Goal: Information Seeking & Learning: Learn about a topic

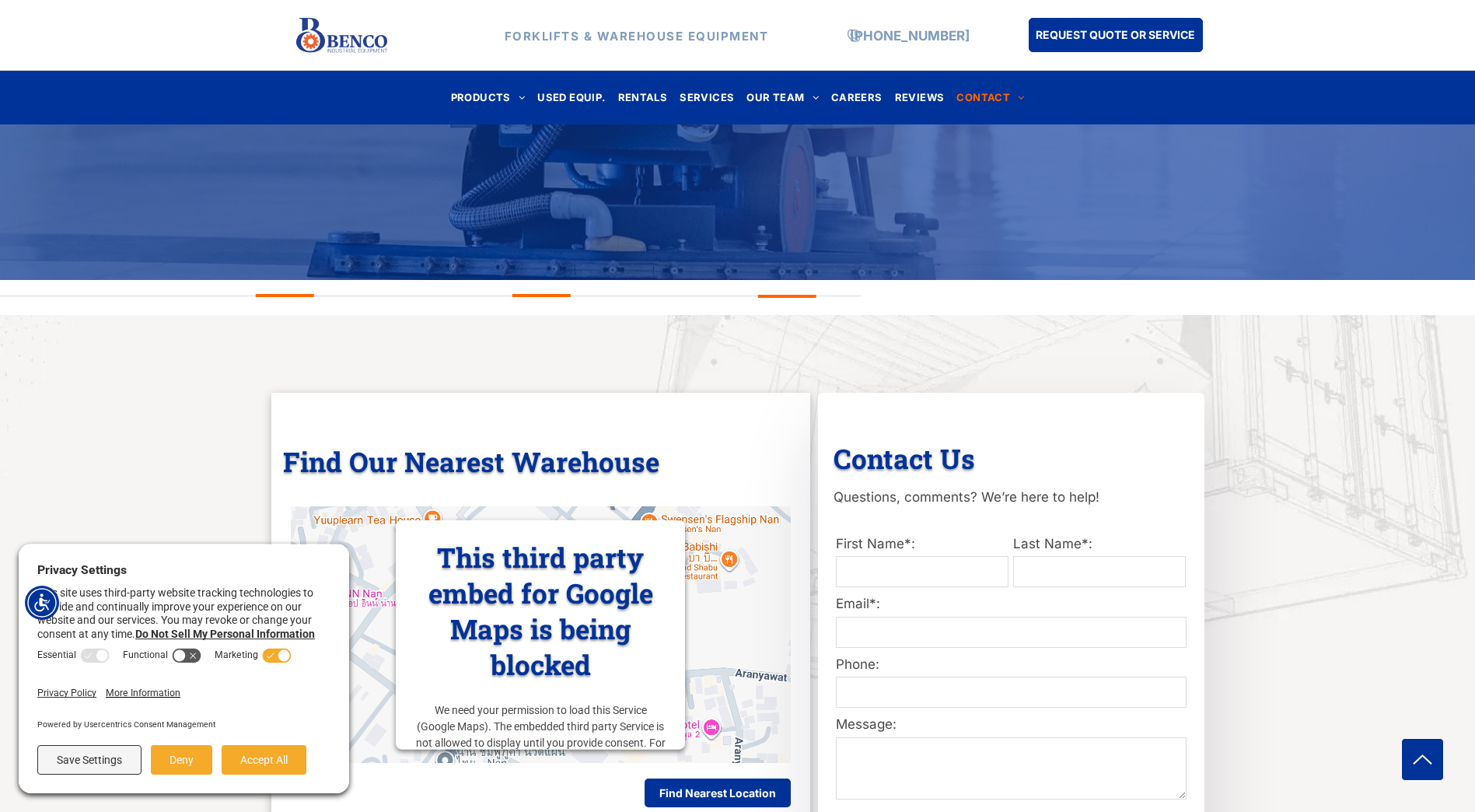
scroll to position [389, 0]
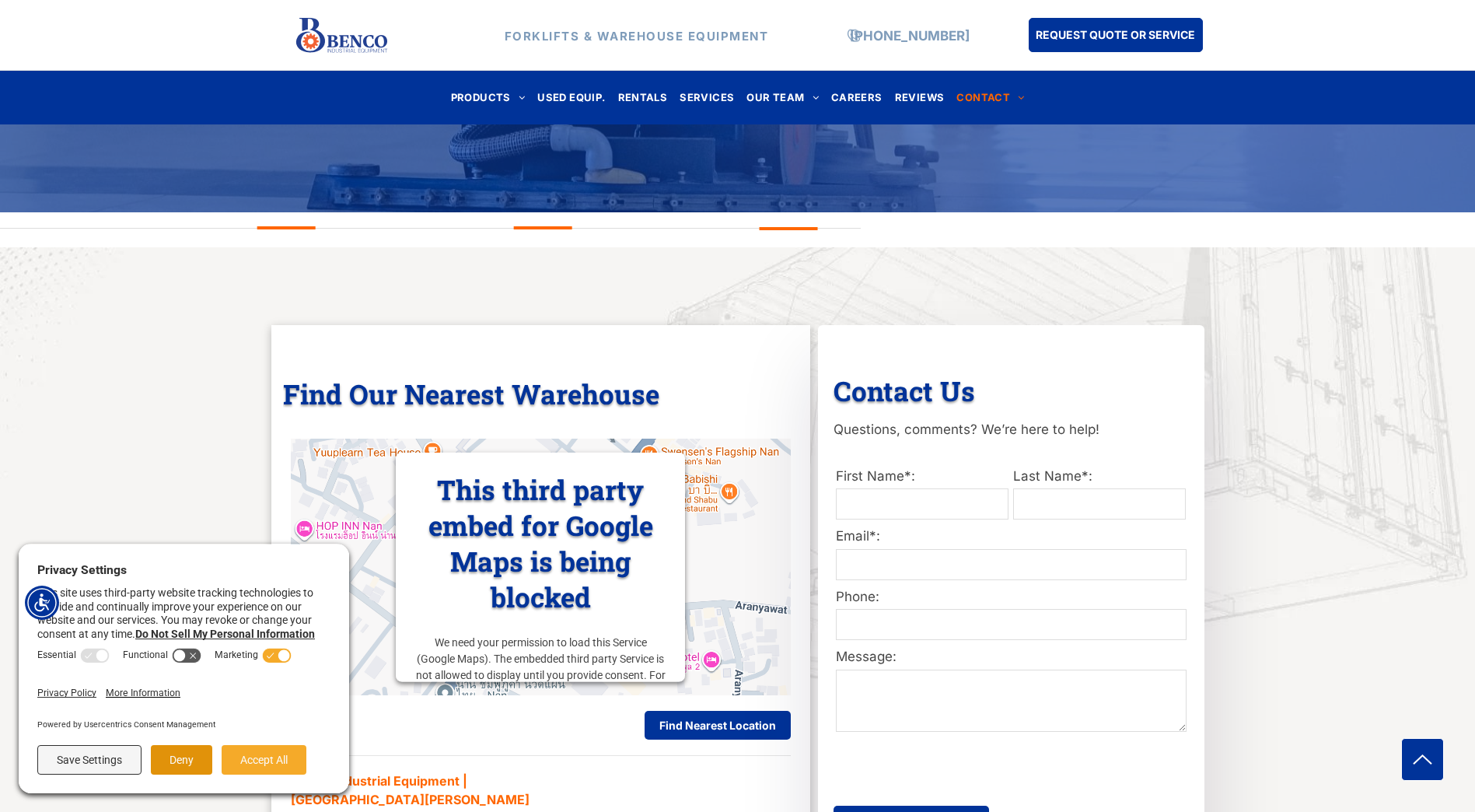
click at [195, 750] on button "Deny" at bounding box center [181, 760] width 61 height 29
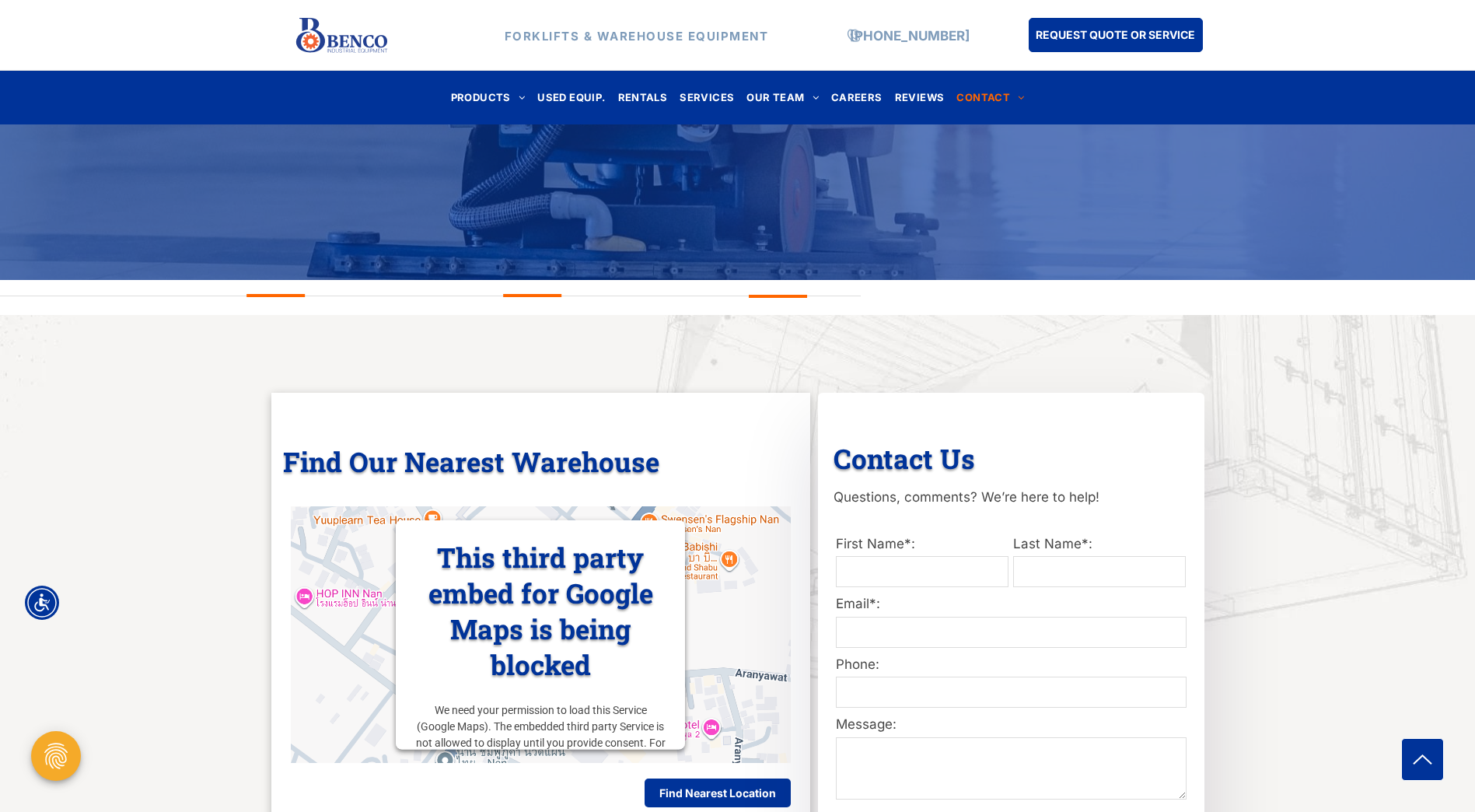
scroll to position [0, 0]
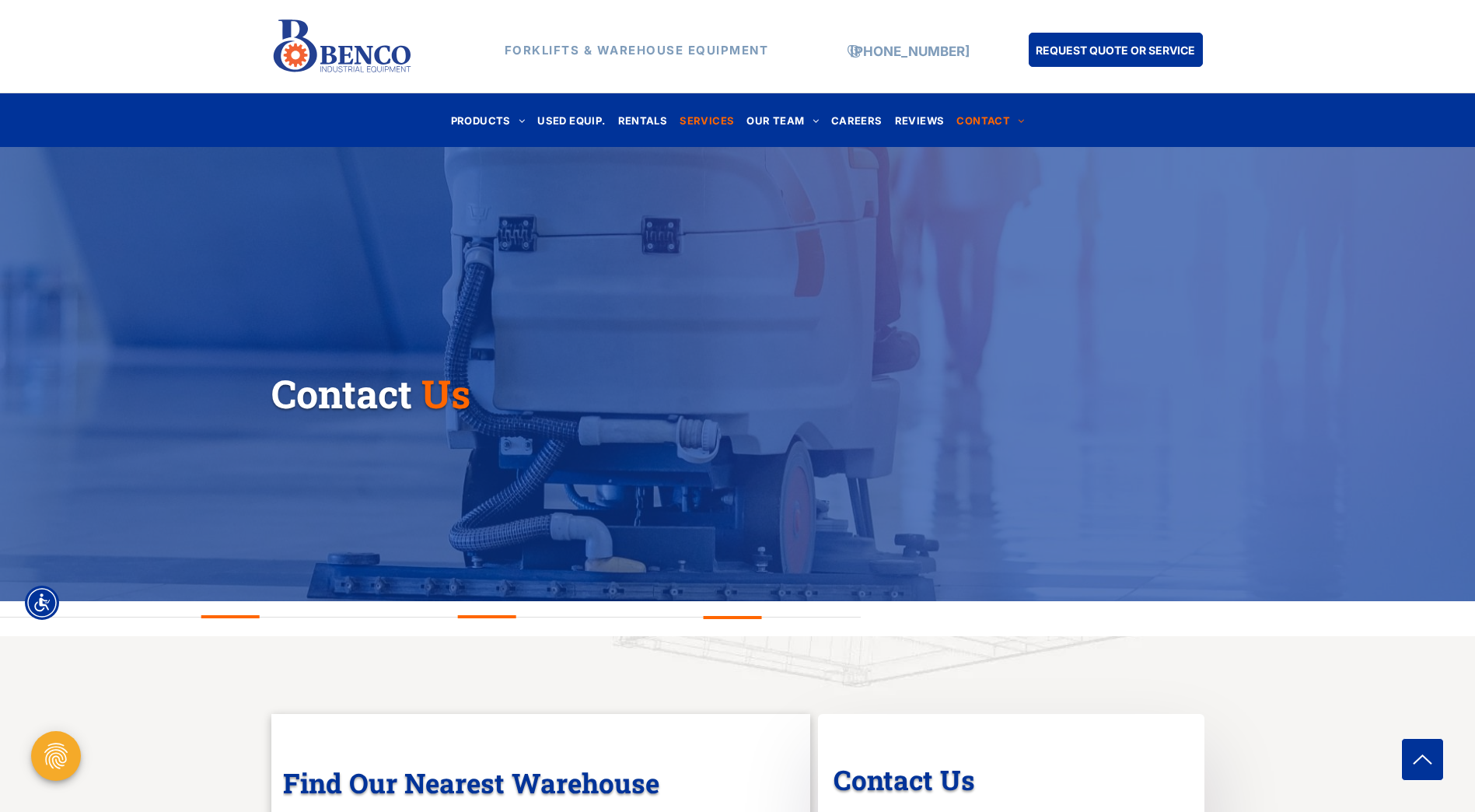
click at [706, 121] on span "SERVICES" at bounding box center [706, 120] width 54 height 21
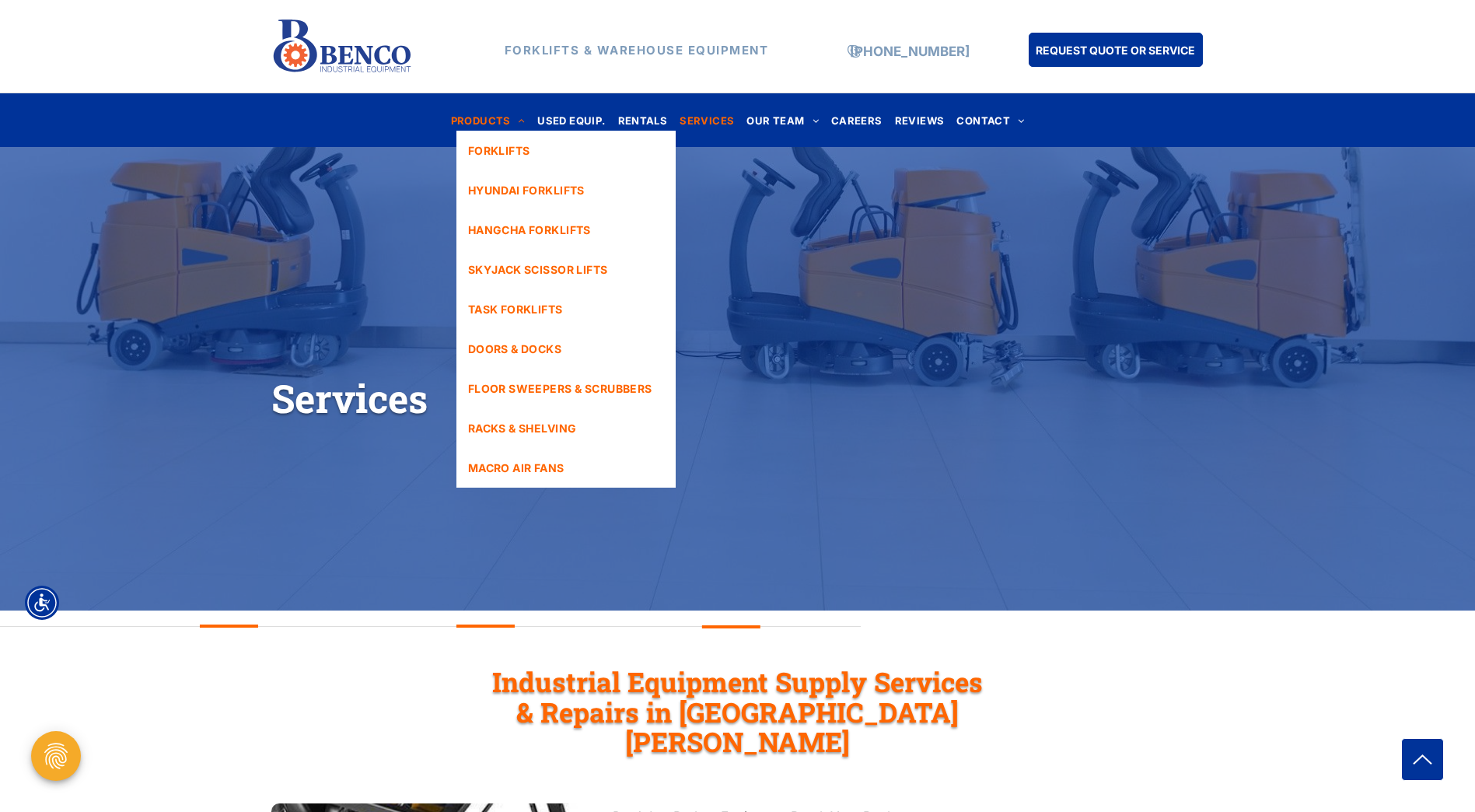
click at [508, 113] on span "PRODUCTS" at bounding box center [487, 120] width 75 height 21
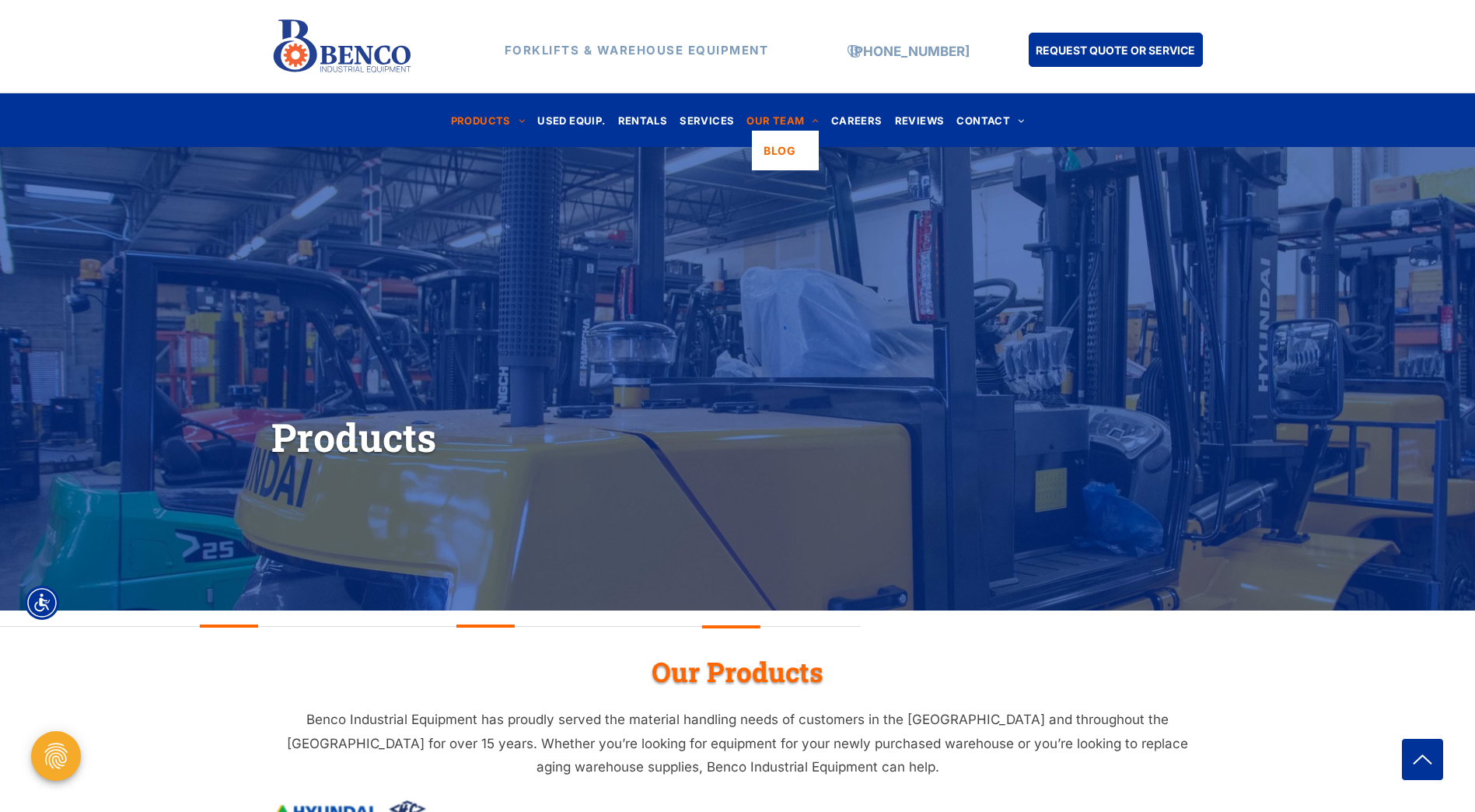
click at [760, 116] on span "OUR TEAM" at bounding box center [782, 120] width 73 height 21
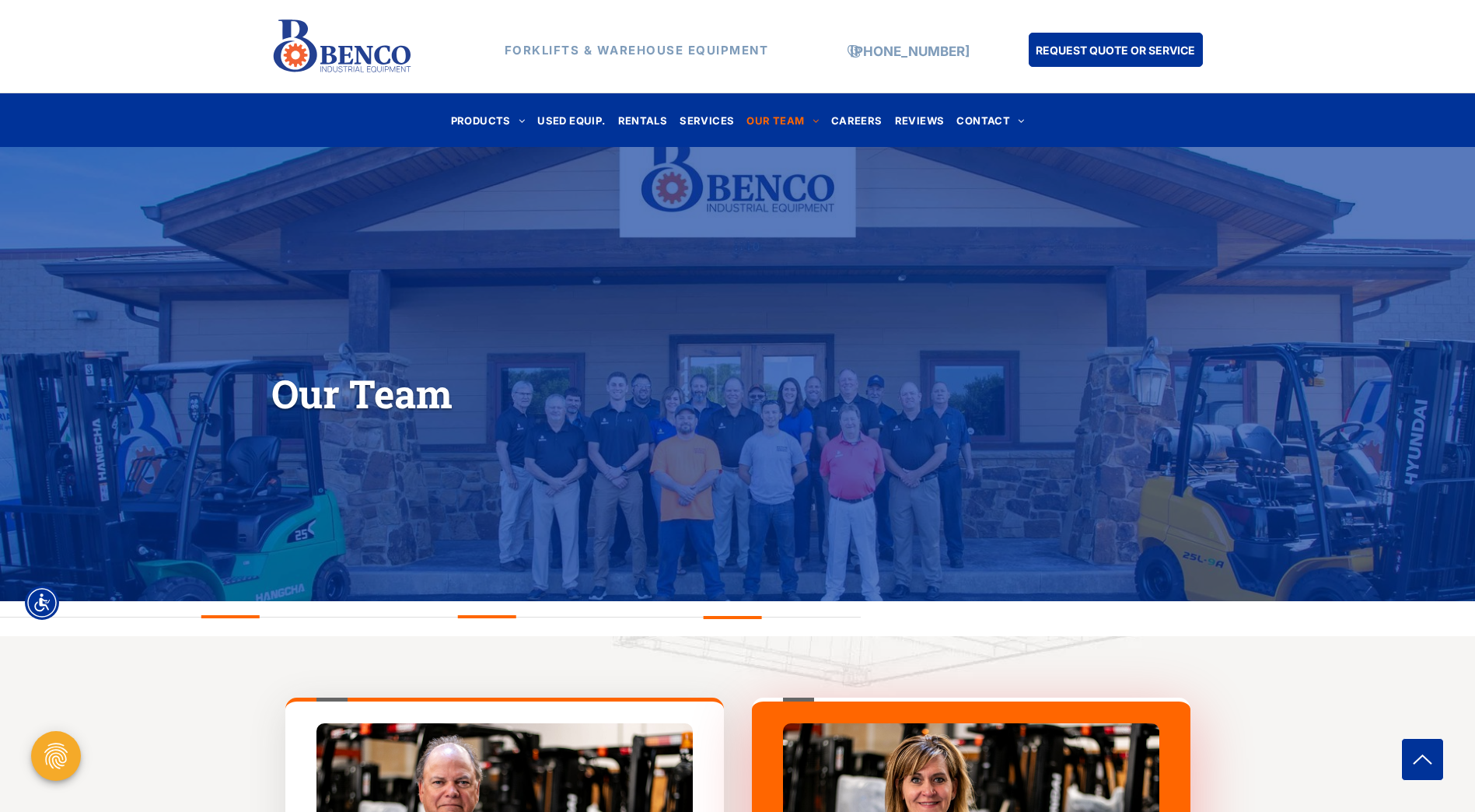
click at [910, 421] on div "Our Team" at bounding box center [726, 393] width 910 height 54
click at [905, 113] on span "REVIEWS" at bounding box center [920, 120] width 49 height 21
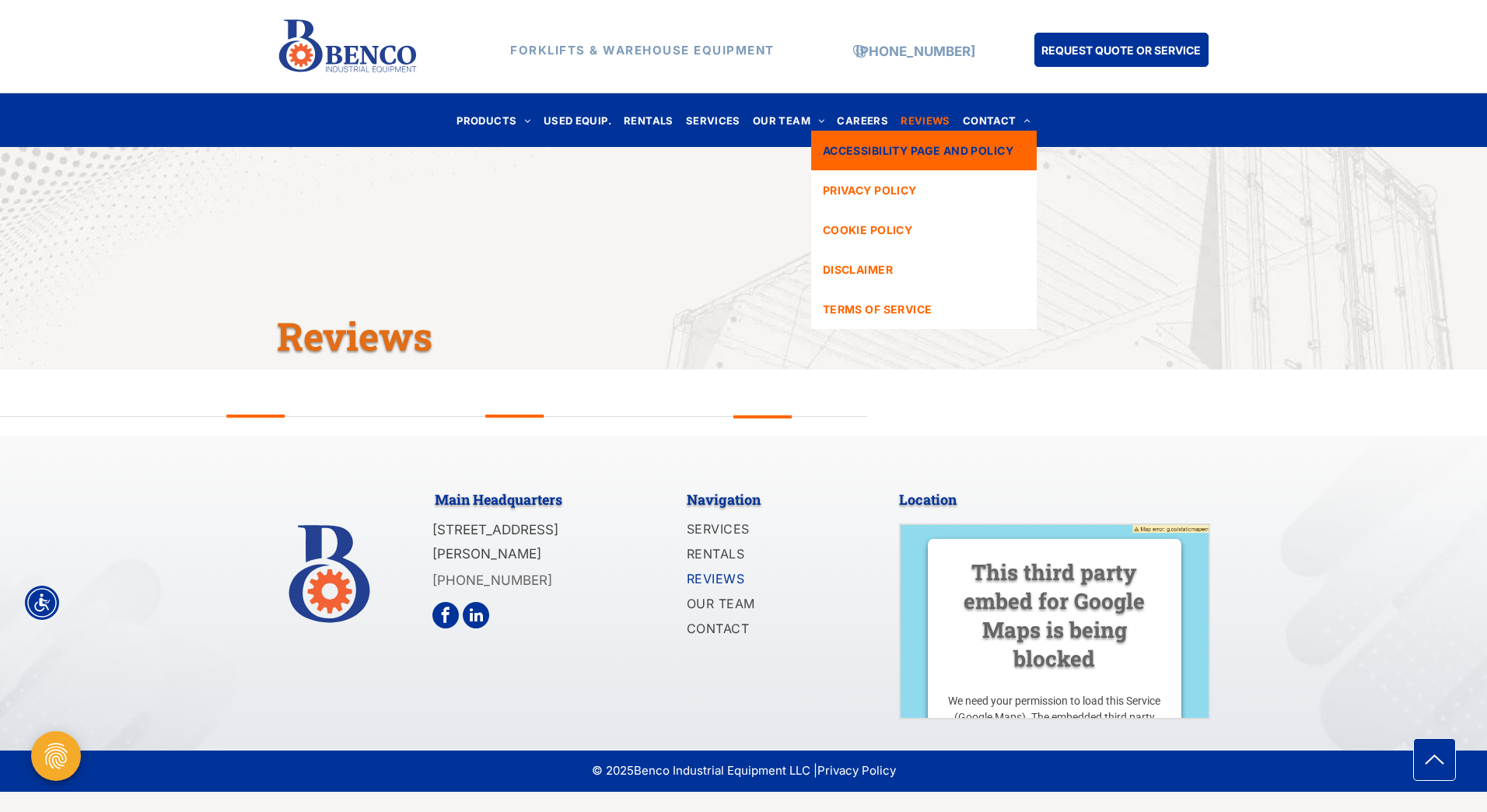
click at [925, 152] on span "ACCESSIBILITY PAGE AND POLICY" at bounding box center [918, 150] width 191 height 16
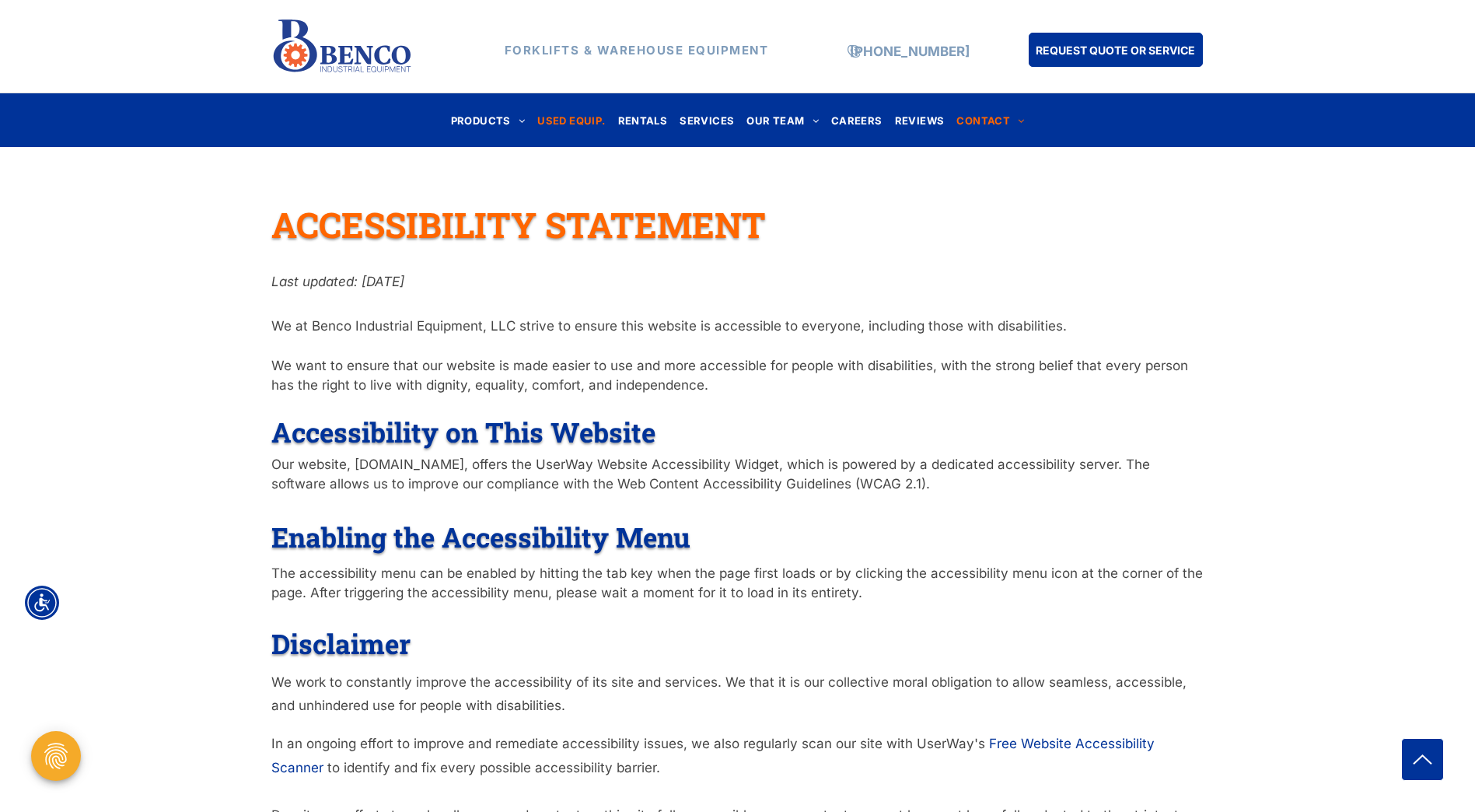
click at [556, 118] on span "USED EQUIP." at bounding box center [571, 120] width 68 height 21
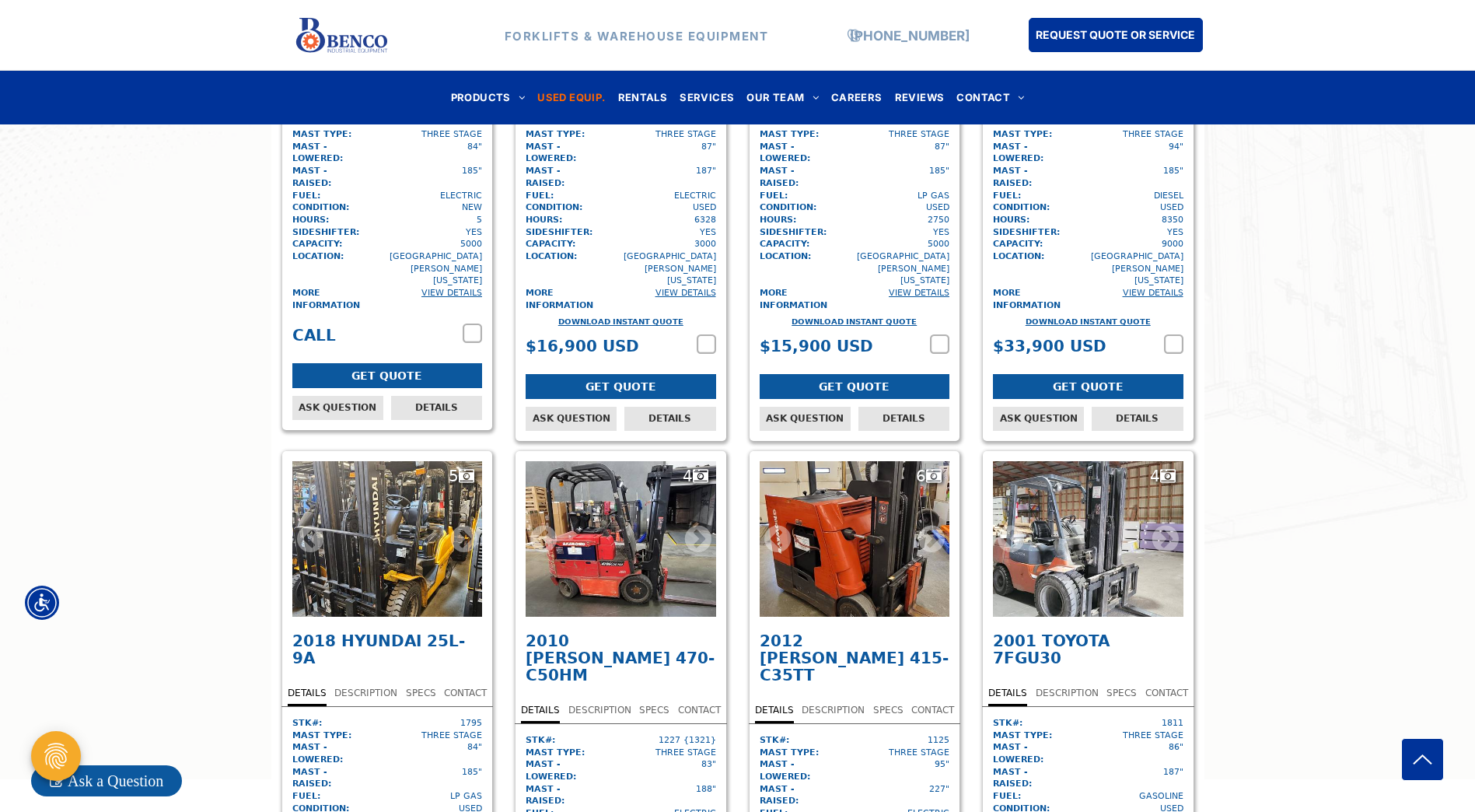
scroll to position [3671, 0]
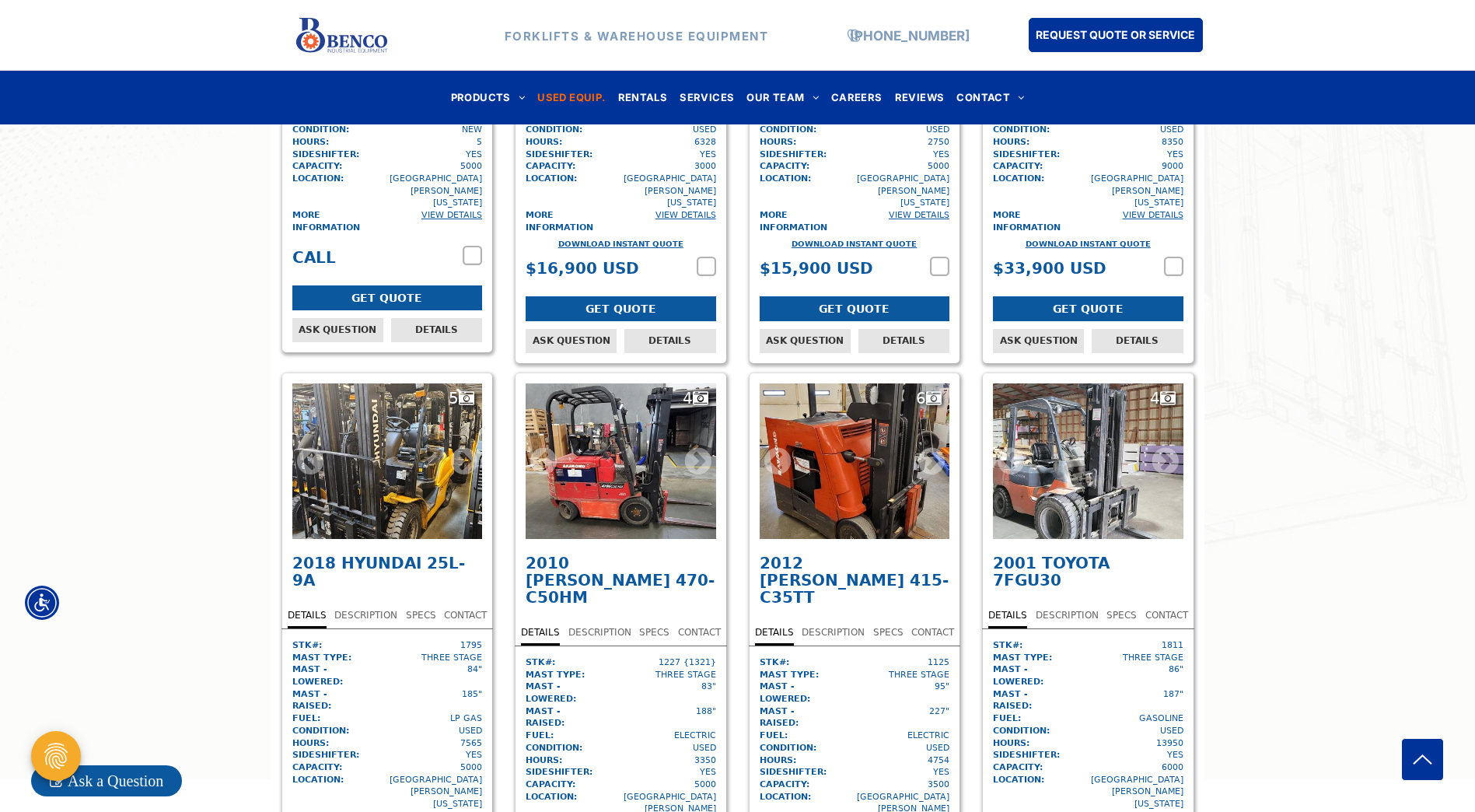
click at [368, 604] on div "DESCRIPTION" at bounding box center [365, 615] width 63 height 24
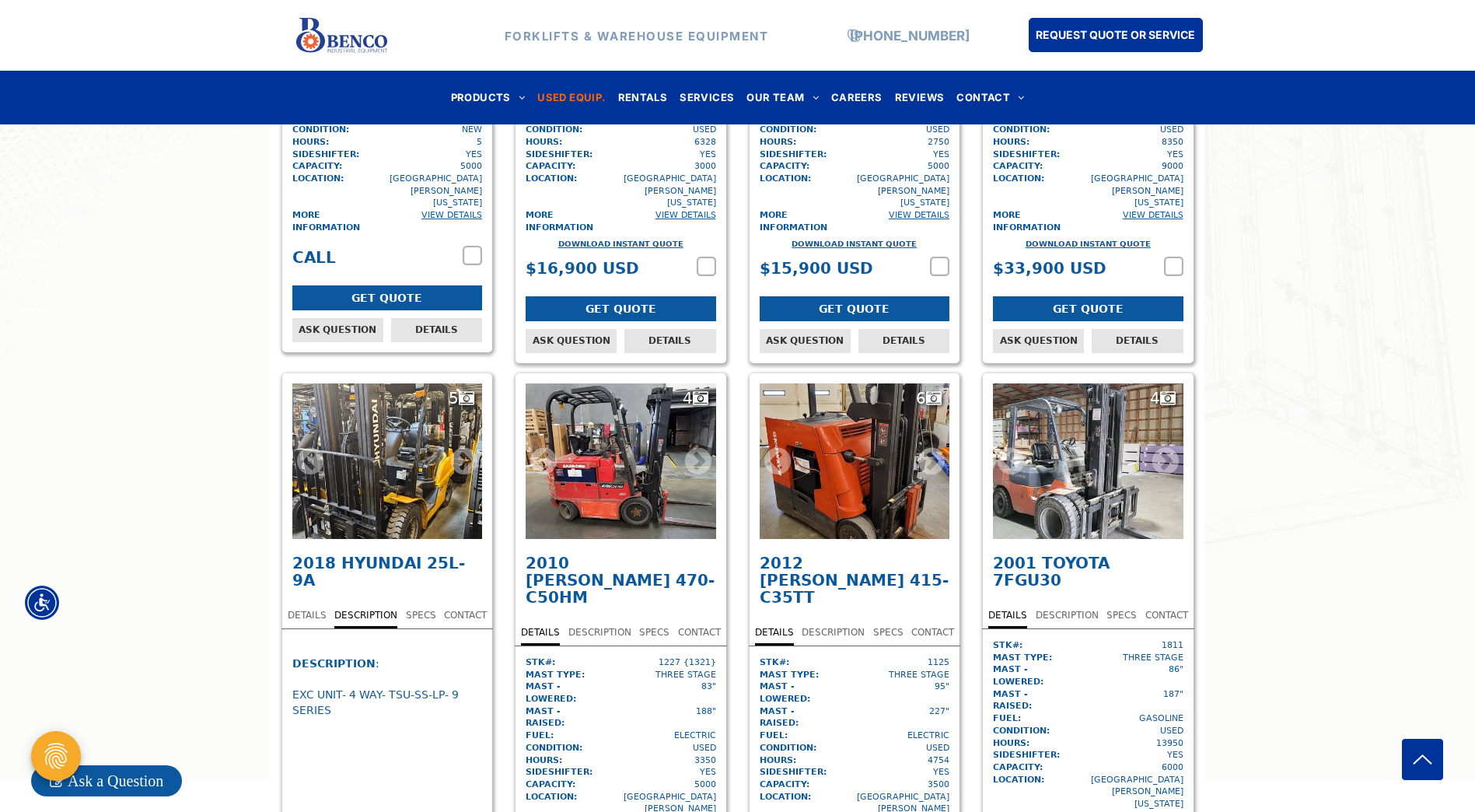
click at [413, 604] on div "SPECS" at bounding box center [421, 615] width 30 height 24
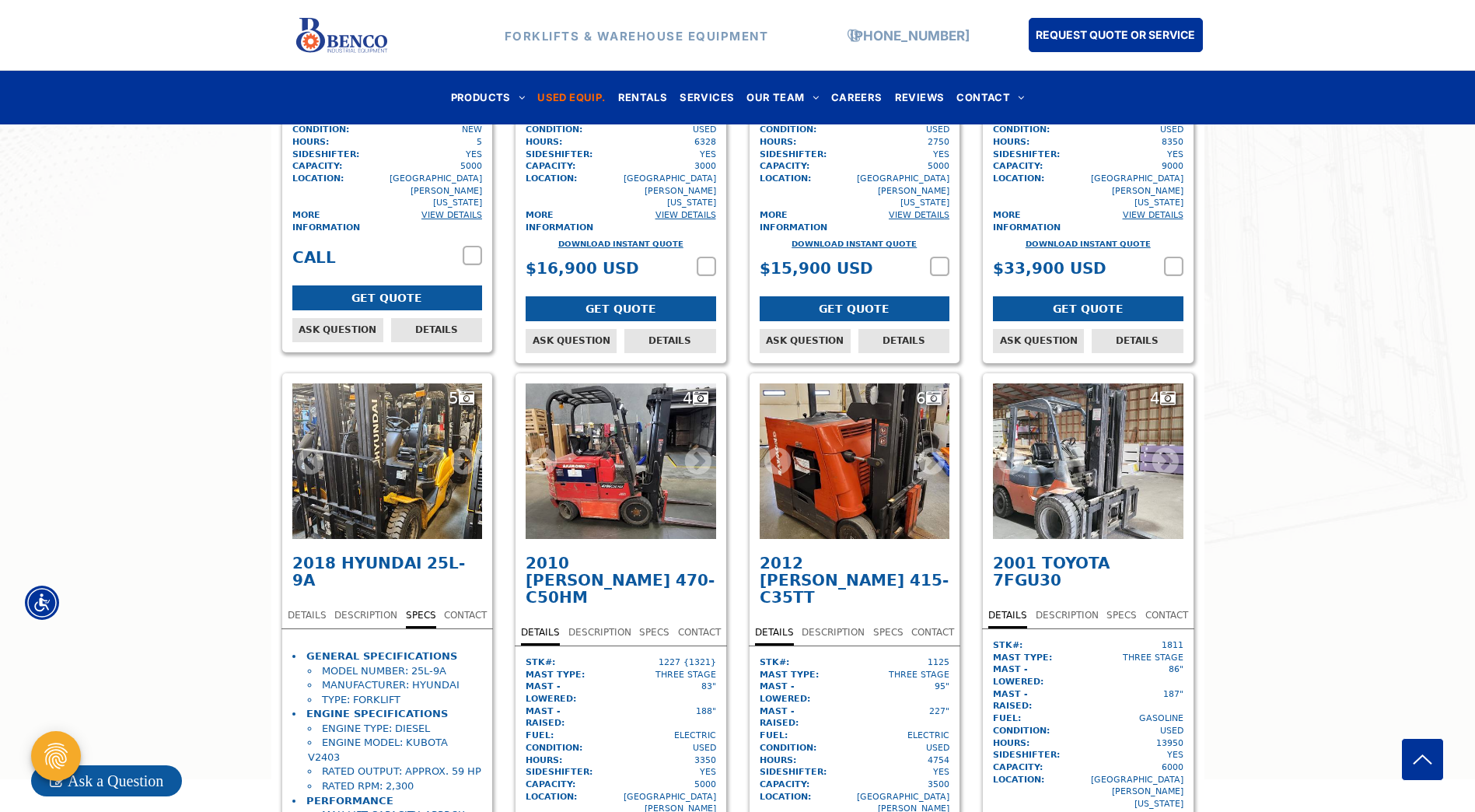
click at [458, 604] on div "CONTACT" at bounding box center [465, 615] width 43 height 24
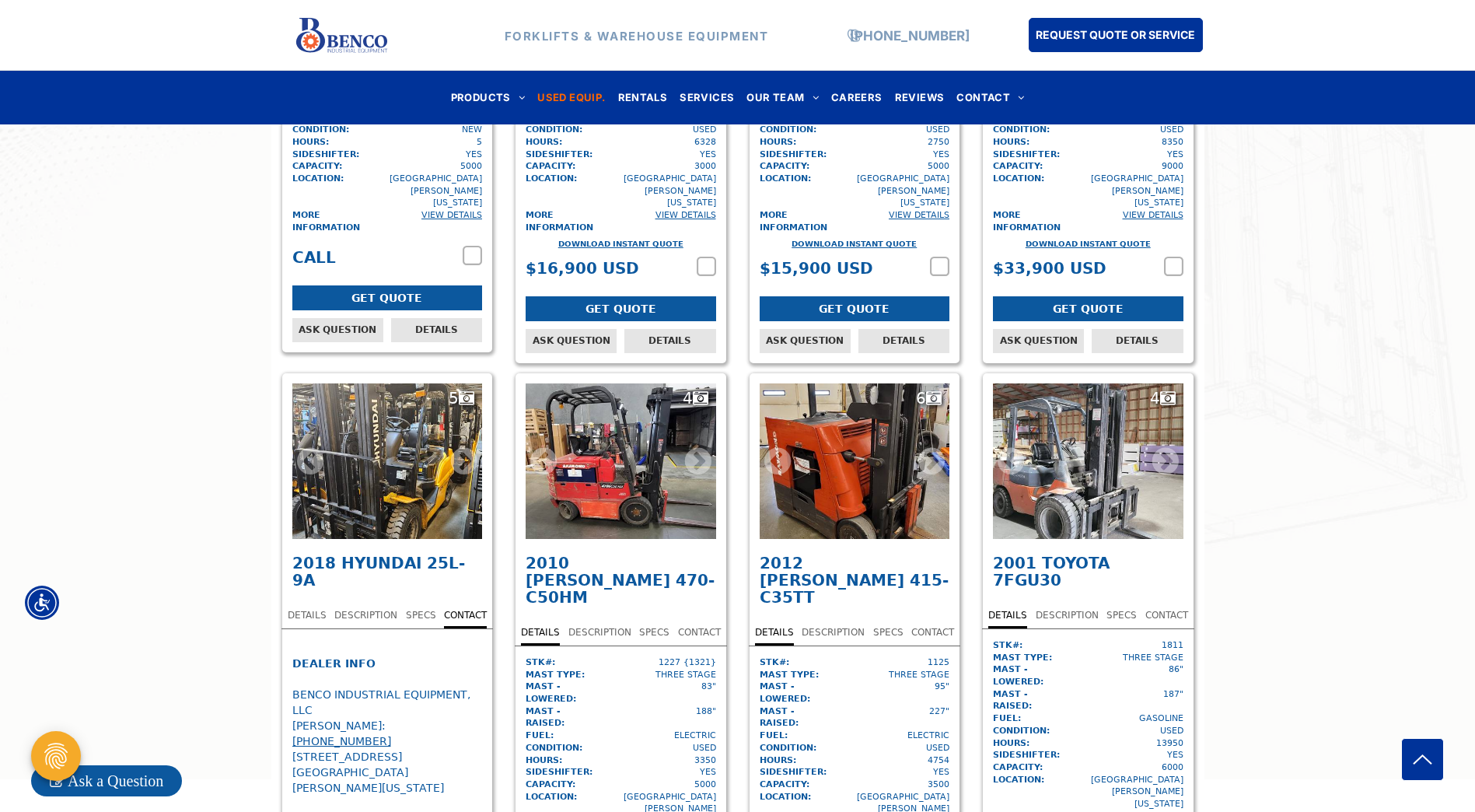
click at [320, 604] on div "DETAILS" at bounding box center [307, 615] width 39 height 24
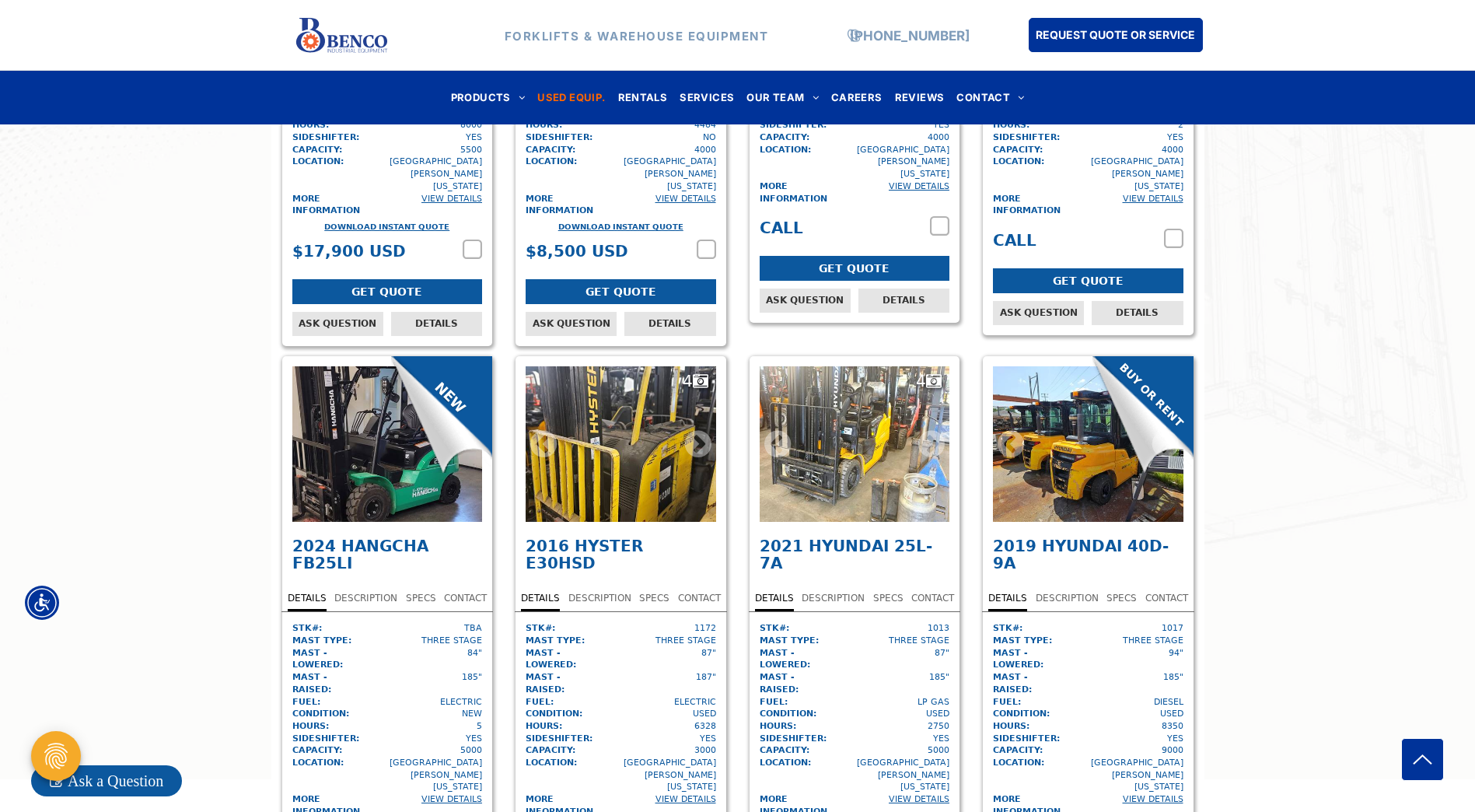
scroll to position [3049, 0]
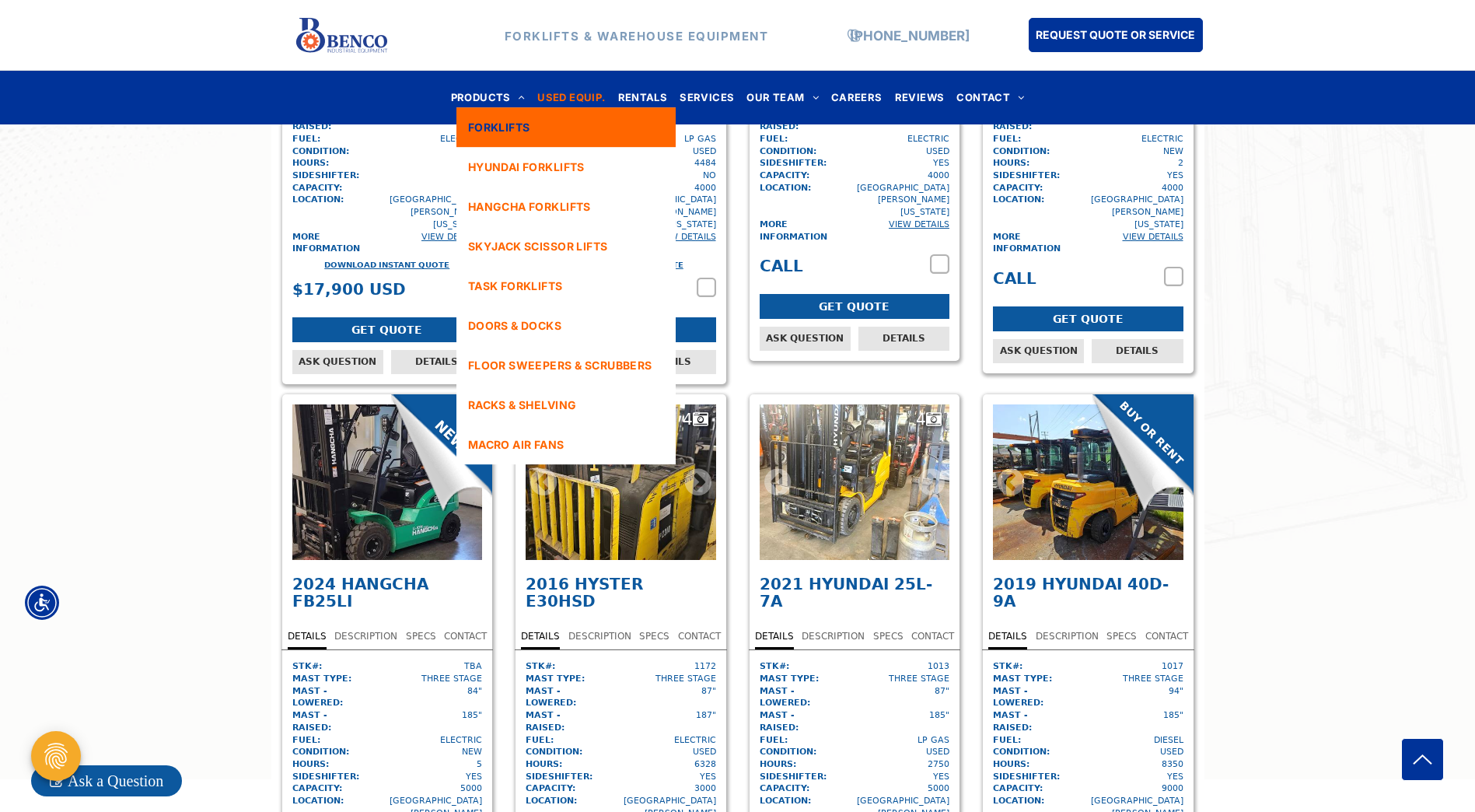
click at [487, 125] on span "FORKLIFTS" at bounding box center [499, 127] width 62 height 16
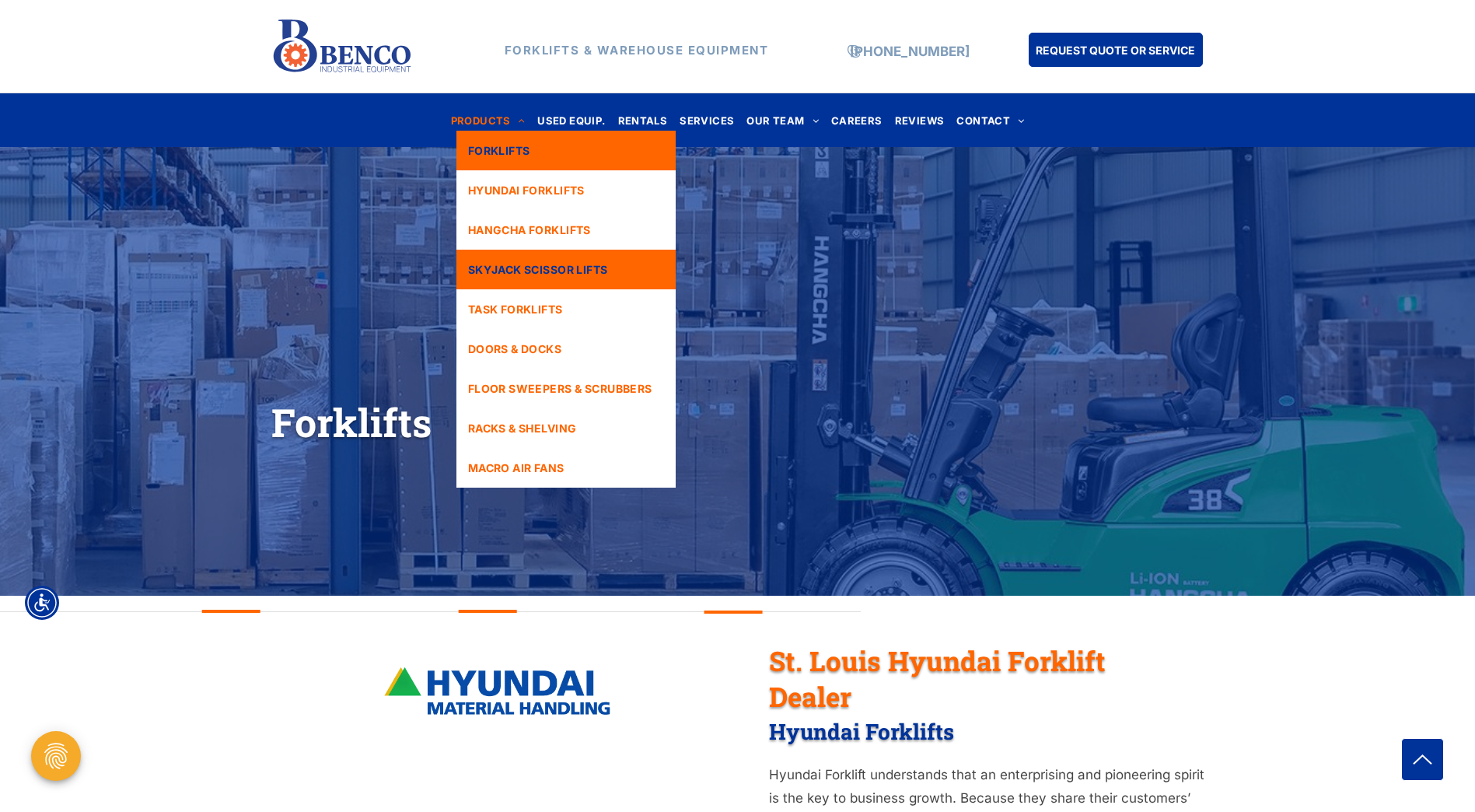
click at [546, 257] on link "SKYJACK SCISSOR LIFTS" at bounding box center [566, 269] width 219 height 40
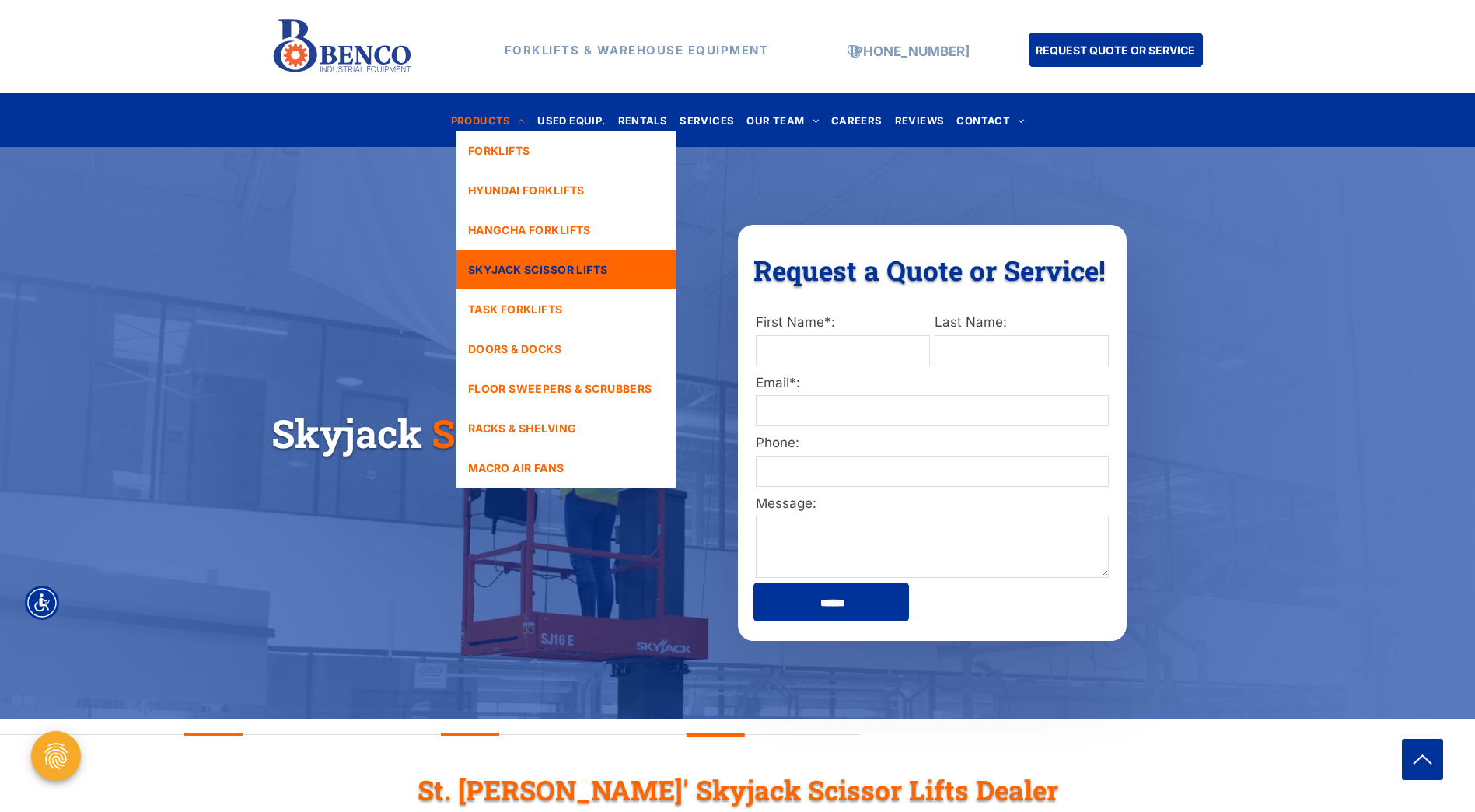
click at [504, 125] on span "PRODUCTS" at bounding box center [487, 120] width 75 height 21
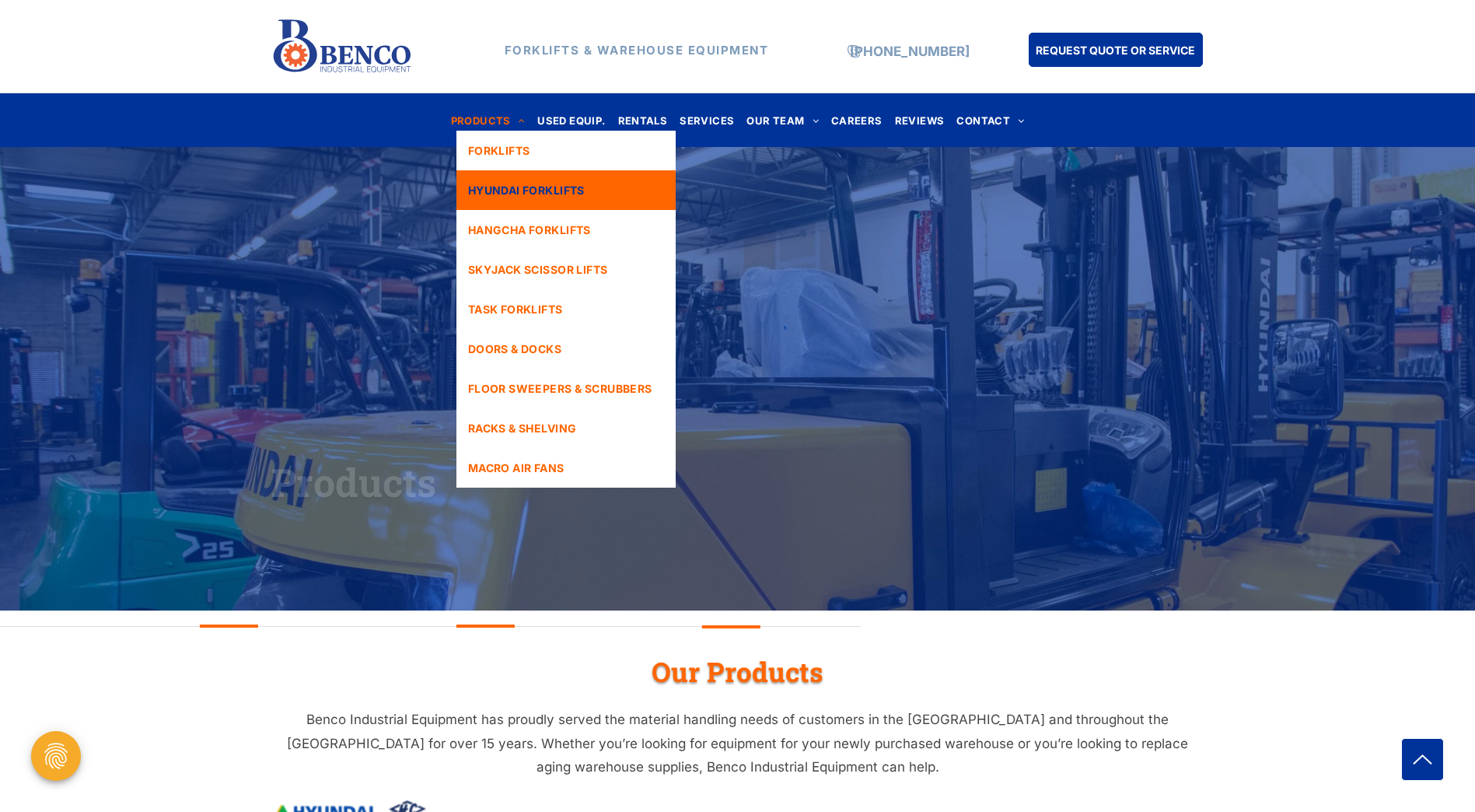
drag, startPoint x: 0, startPoint y: 0, endPoint x: 507, endPoint y: 185, distance: 539.7
click at [507, 185] on span "HYUNDAI FORKLIFTS" at bounding box center [526, 190] width 116 height 16
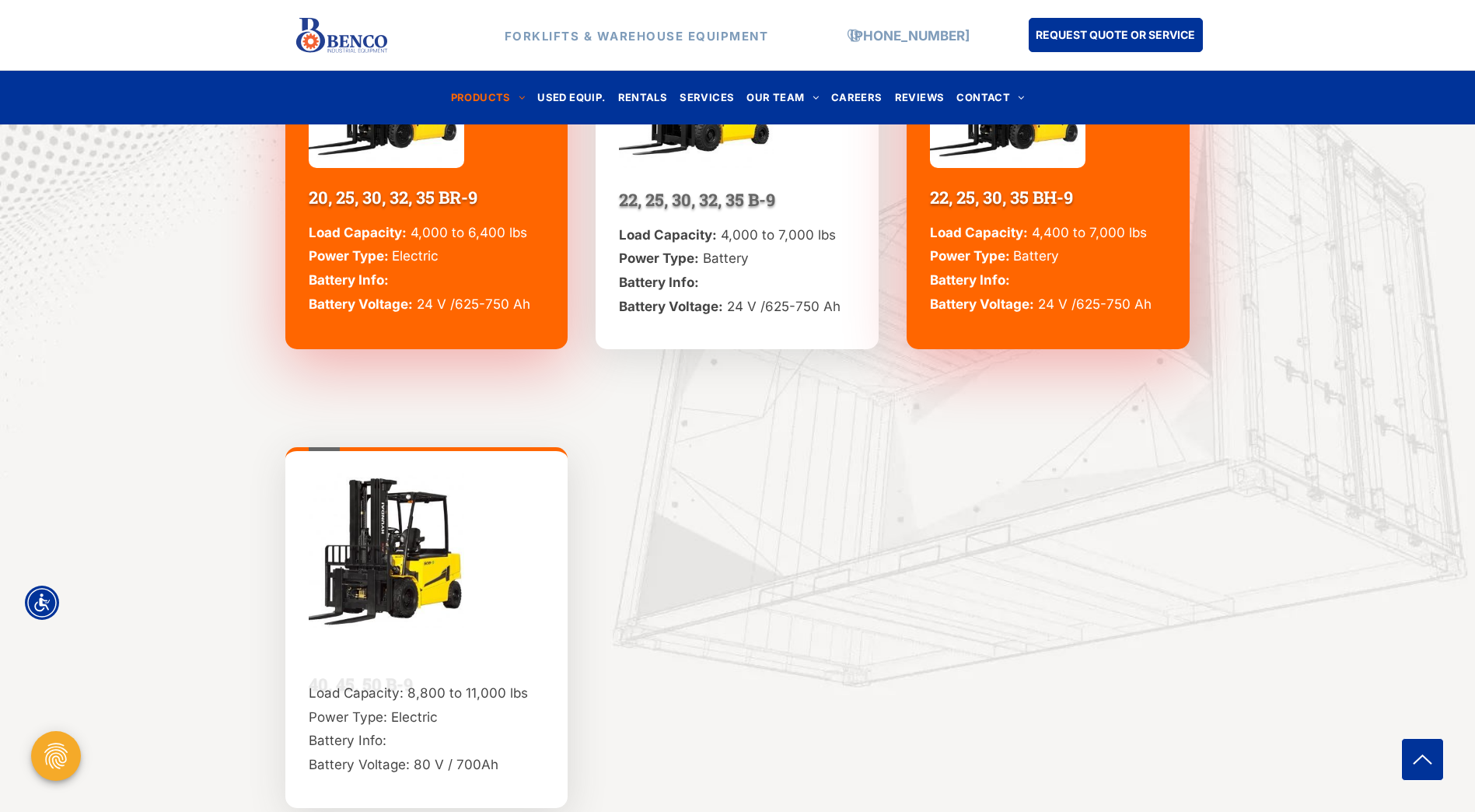
scroll to position [1710, 0]
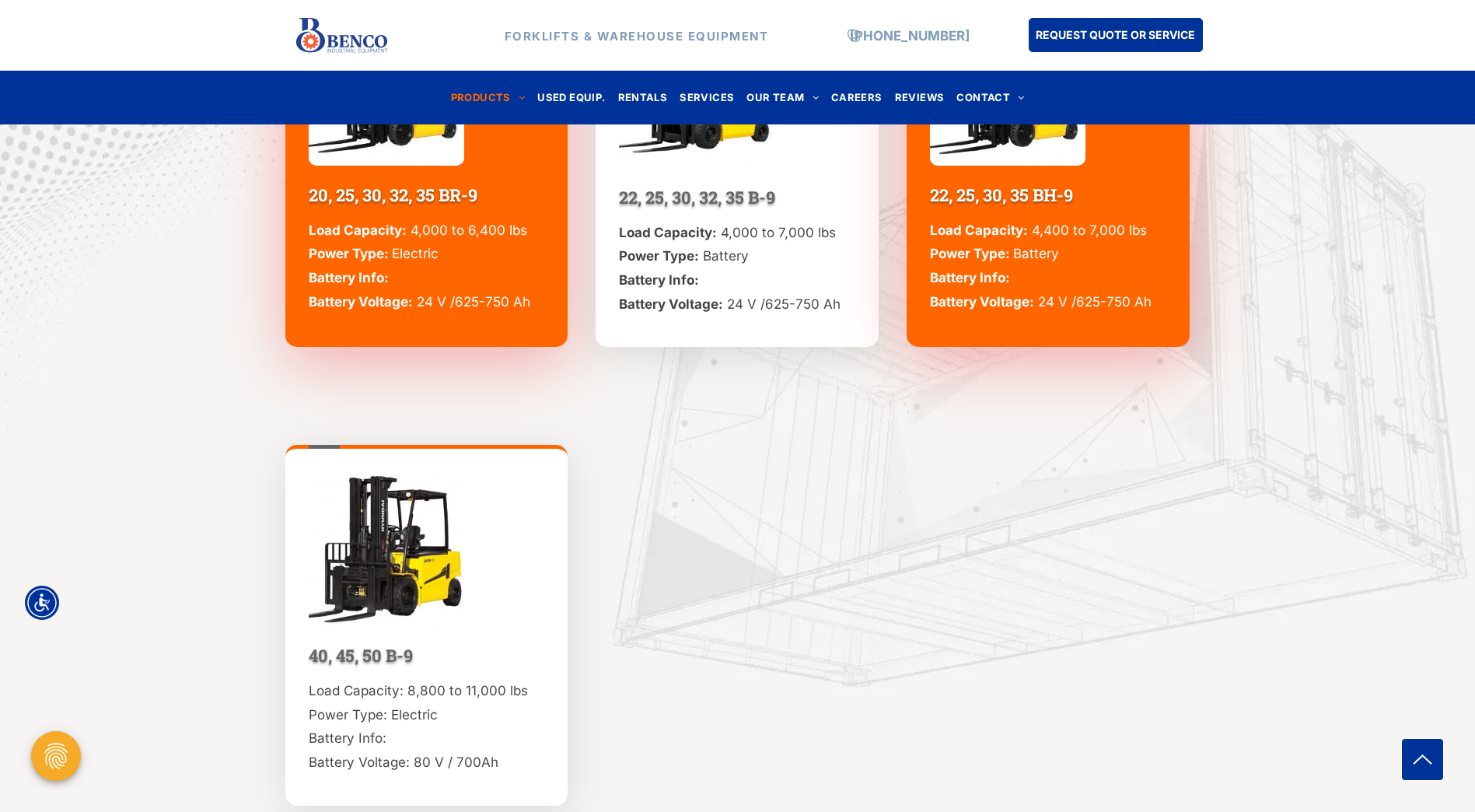
click at [430, 588] on img at bounding box center [387, 547] width 155 height 155
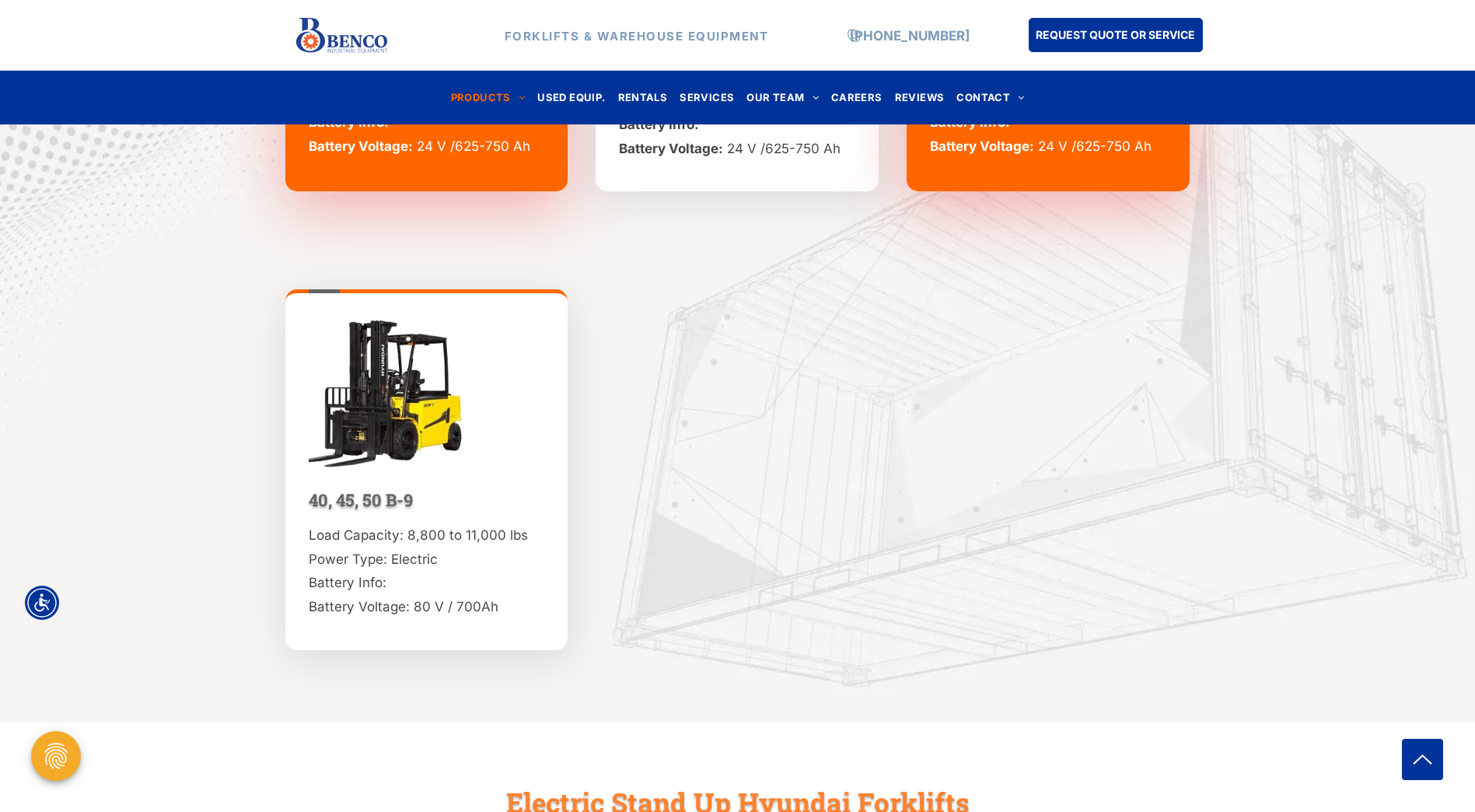
click at [411, 549] on p "Load Capacity: 8,800 to 11,000 lbs Power Type: Electric Battery Info: Battery V…" at bounding box center [427, 571] width 236 height 95
click at [385, 493] on span "40, 45, 50 B-9" at bounding box center [361, 499] width 105 height 22
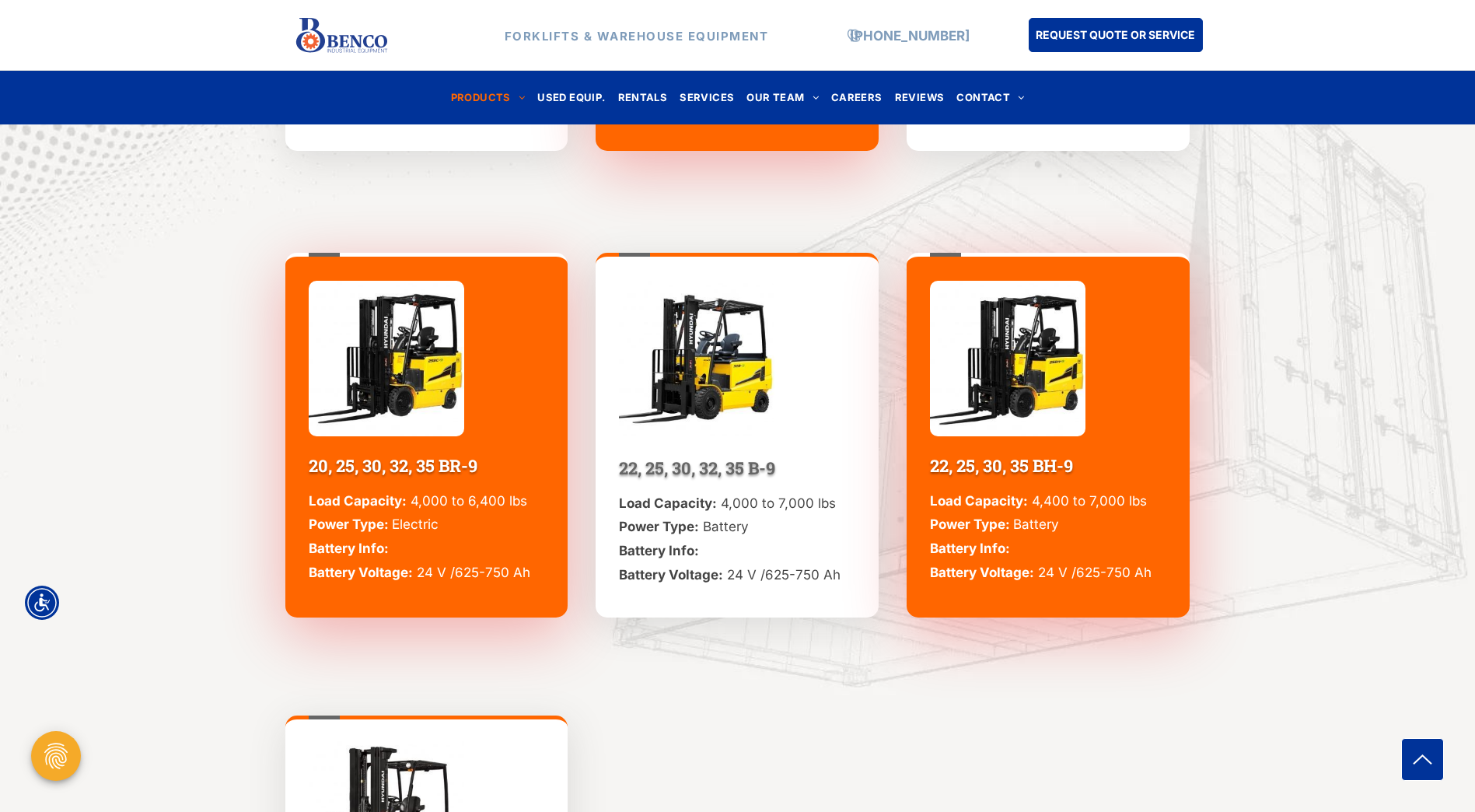
scroll to position [1399, 0]
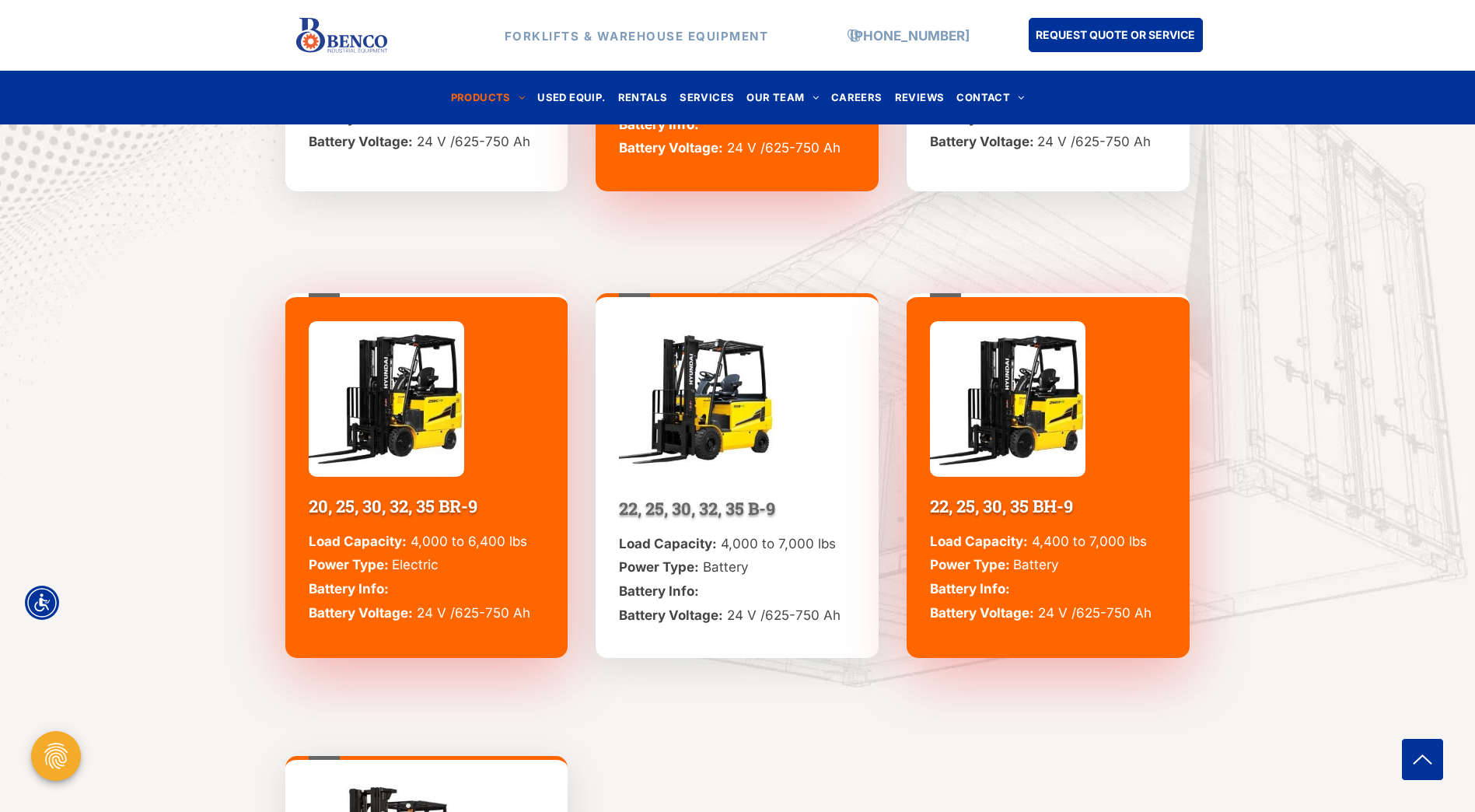
click at [1042, 427] on img at bounding box center [1008, 398] width 155 height 155
click at [1057, 581] on p "Load Capacity: 4,400 to 7,000 lbs Power Type: Battery Battery Info: Battery Vol…" at bounding box center [1049, 577] width 236 height 95
drag, startPoint x: 1057, startPoint y: 581, endPoint x: 1058, endPoint y: 615, distance: 34.0
click at [1058, 615] on span "24 V /625-750 Ah" at bounding box center [1094, 612] width 113 height 16
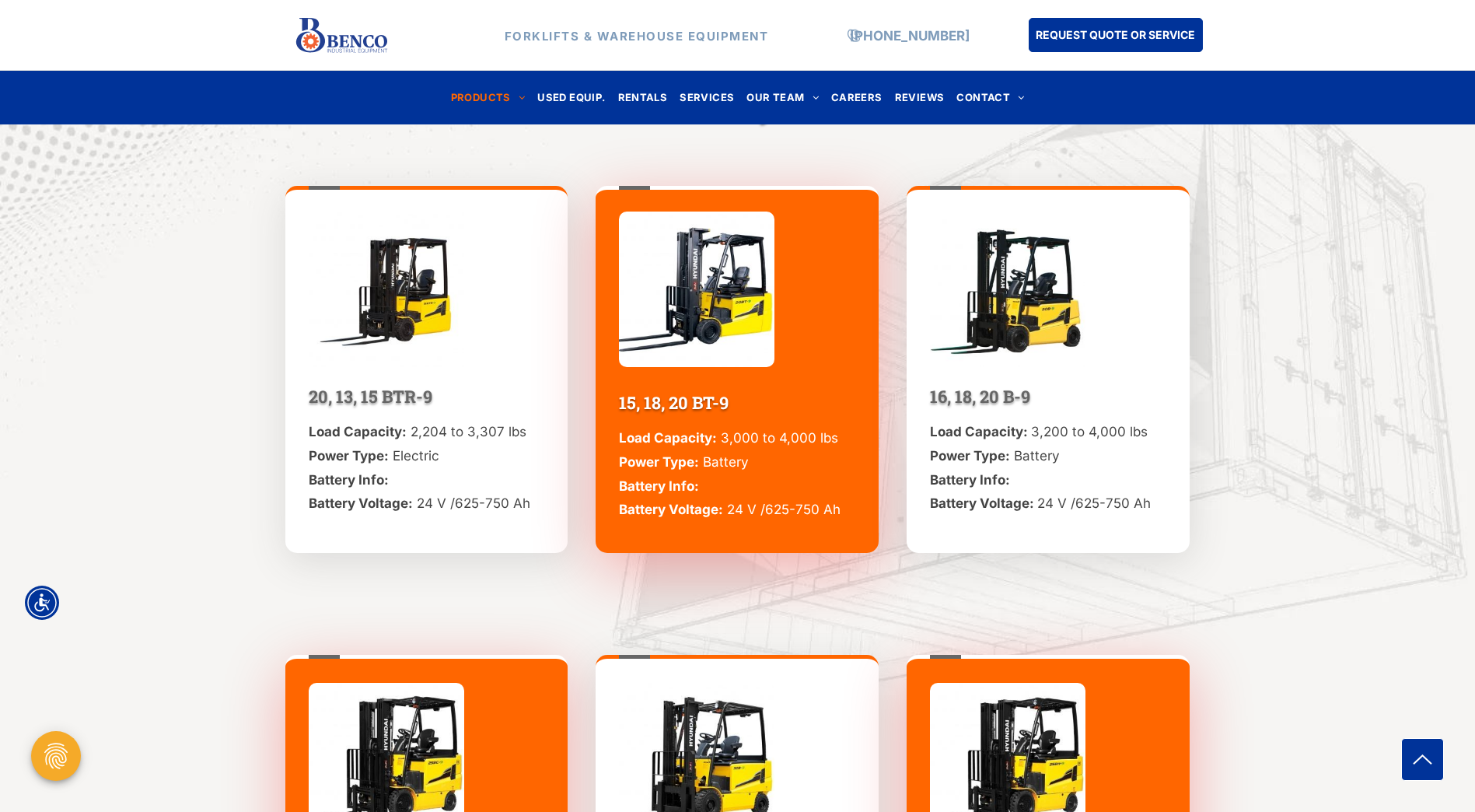
scroll to position [1011, 0]
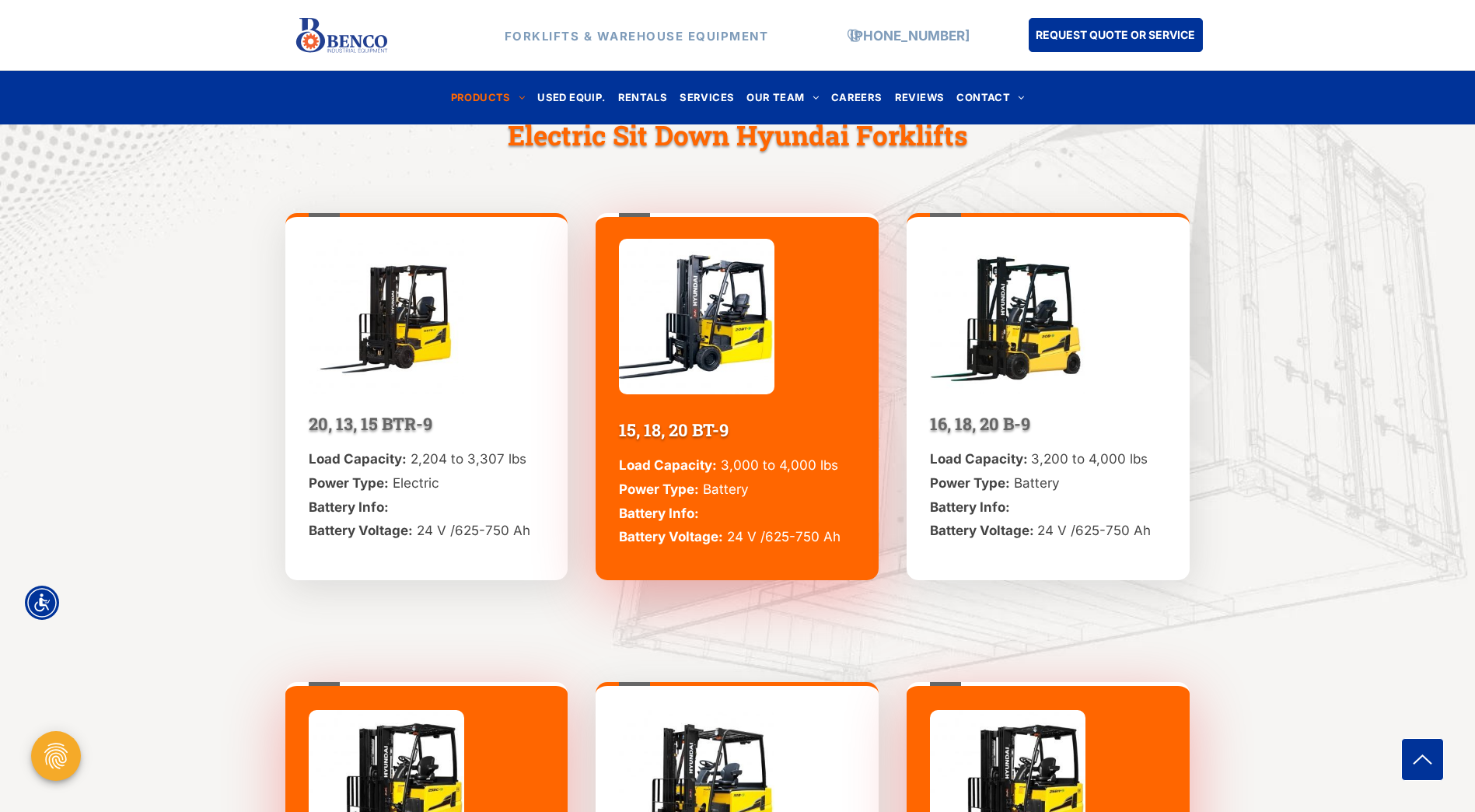
click at [500, 364] on div "20, 13, 15 BTR-9 Load Capacity: 2,204 to 3,307 lbs Power Type: Electric Battery…" at bounding box center [426, 396] width 283 height 366
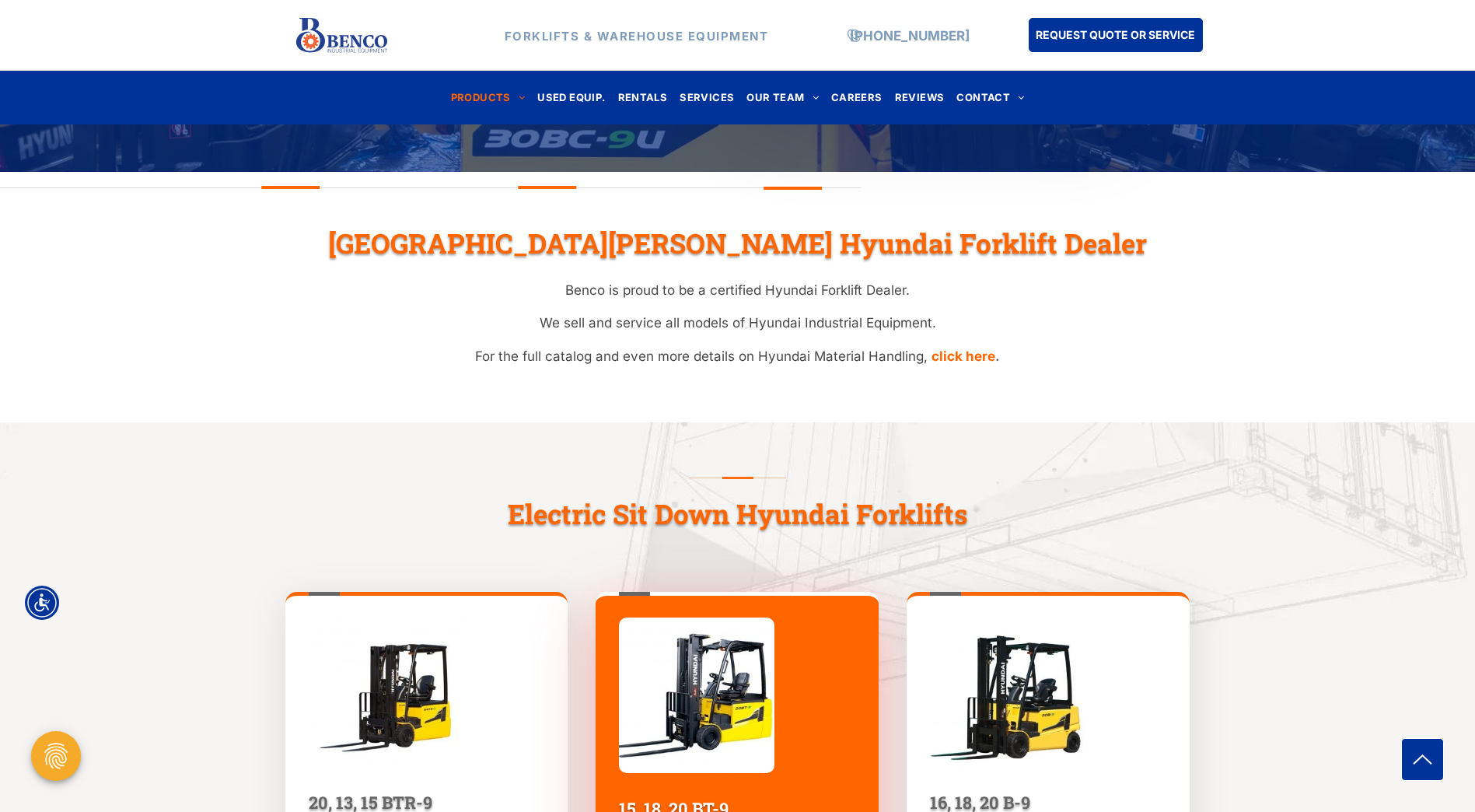
scroll to position [622, 0]
